Goal: Check status: Check status

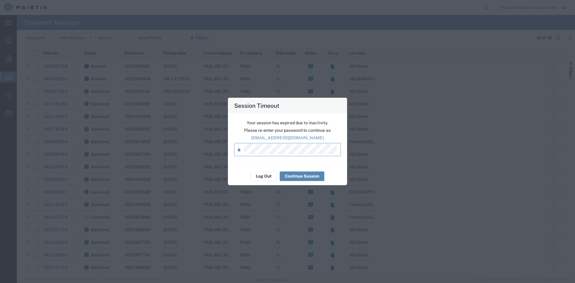
click at [302, 173] on button "Continue Session" at bounding box center [302, 176] width 45 height 10
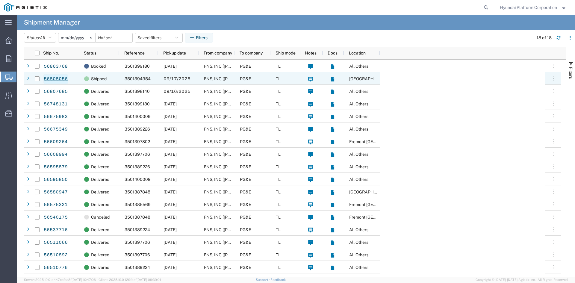
click at [63, 80] on link "56808056" at bounding box center [55, 79] width 25 height 10
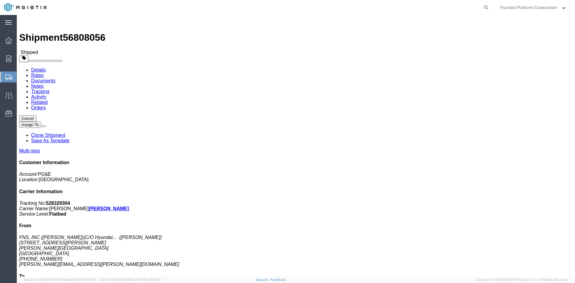
click link "Tracking"
